Goal: Task Accomplishment & Management: Use online tool/utility

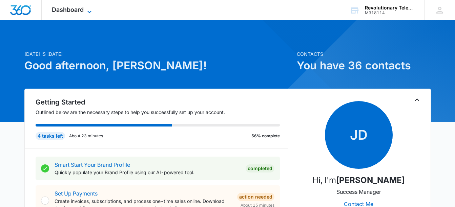
click at [89, 10] on icon at bounding box center [89, 12] width 8 height 8
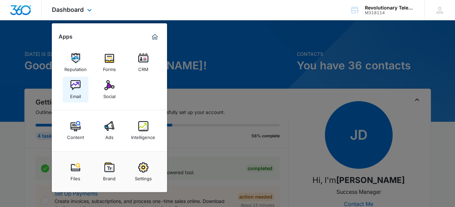
click at [75, 86] on img at bounding box center [75, 85] width 10 height 10
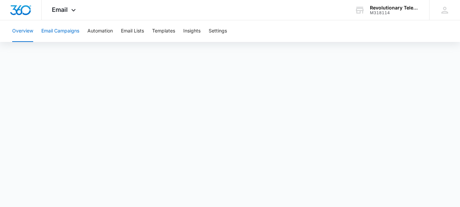
click at [69, 28] on button "Email Campaigns" at bounding box center [60, 31] width 38 height 22
click at [108, 30] on button "Automation" at bounding box center [99, 31] width 25 height 22
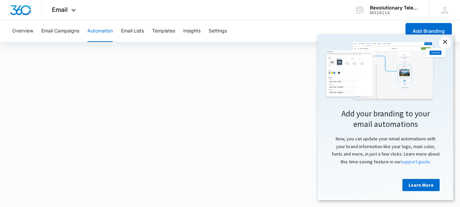
click at [447, 42] on link "×" at bounding box center [445, 43] width 12 height 12
